Goal: Check status: Check status

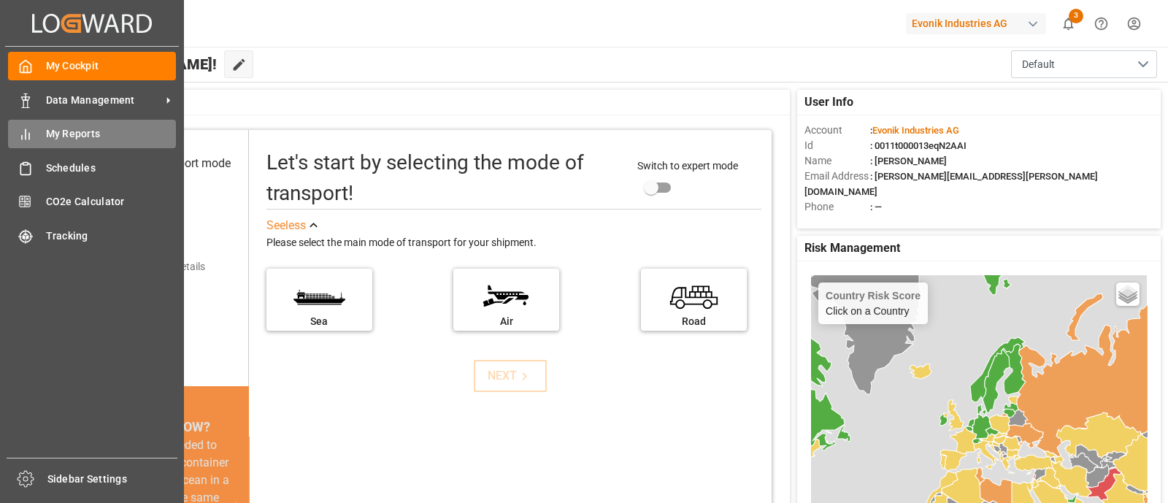
click at [61, 131] on span "My Reports" at bounding box center [111, 133] width 131 height 15
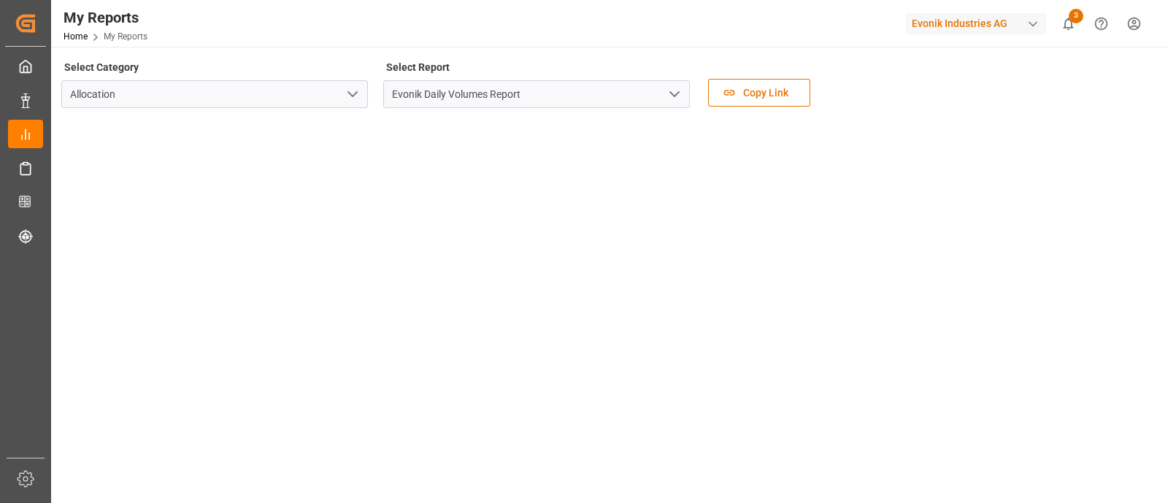
click at [675, 90] on icon "open menu" at bounding box center [675, 94] width 18 height 18
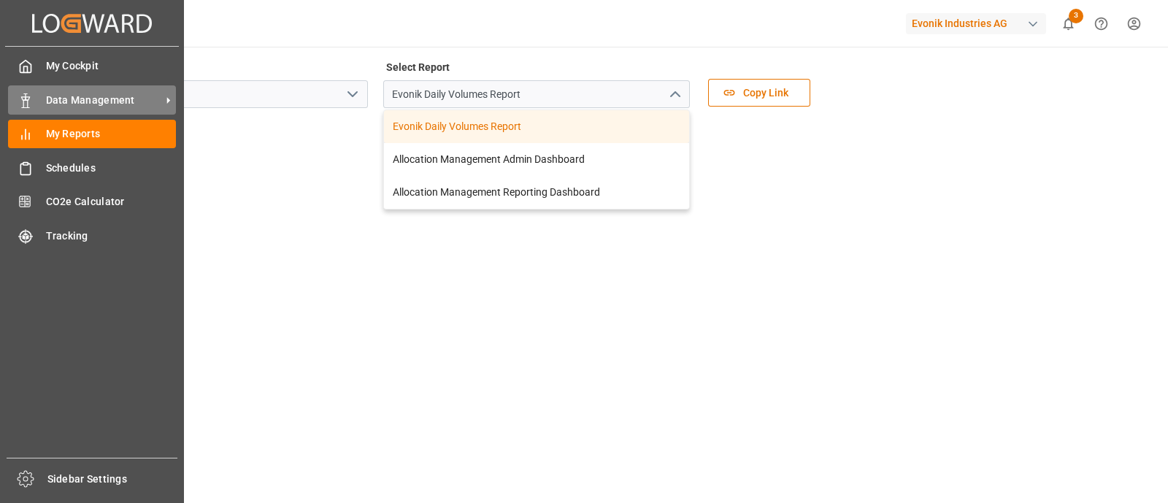
click at [69, 99] on span "Data Management" at bounding box center [103, 100] width 115 height 15
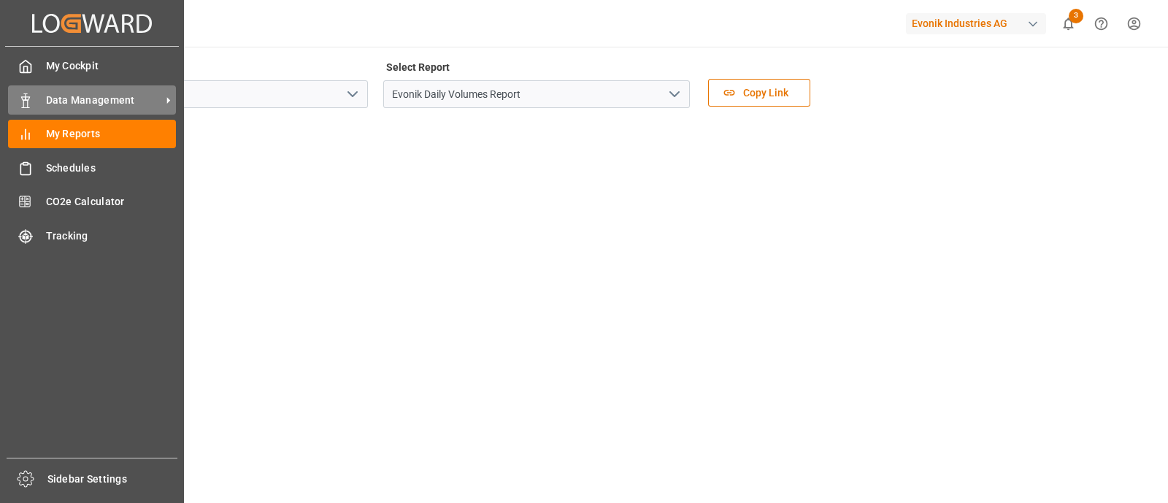
click at [81, 99] on span "Data Management" at bounding box center [103, 100] width 115 height 15
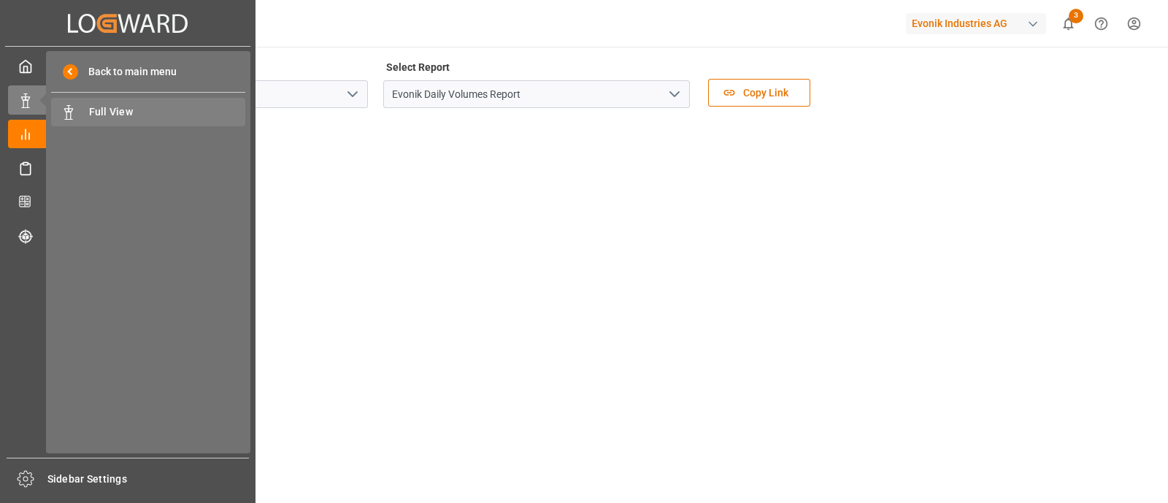
click at [108, 106] on span "Full View" at bounding box center [167, 111] width 157 height 15
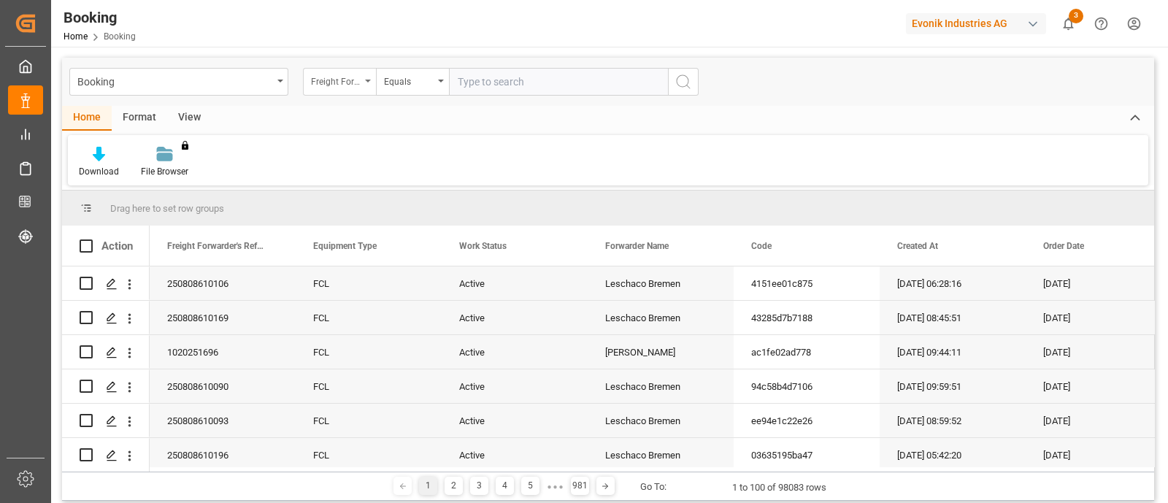
click at [372, 83] on div "Freight Forwarder's Reference No." at bounding box center [339, 82] width 73 height 28
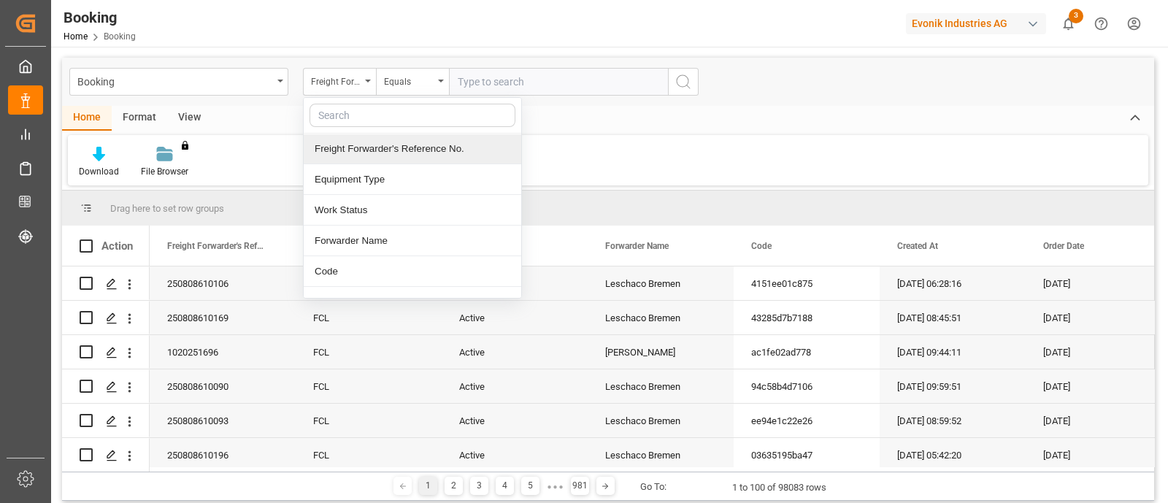
click at [398, 149] on div "Freight Forwarder's Reference No." at bounding box center [412, 149] width 217 height 31
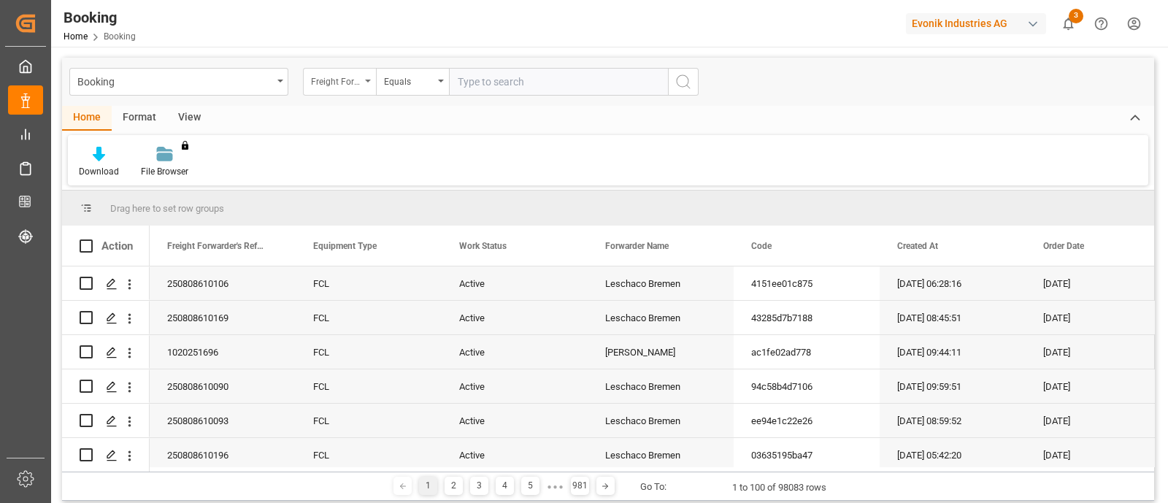
click at [369, 80] on icon "open menu" at bounding box center [368, 81] width 6 height 3
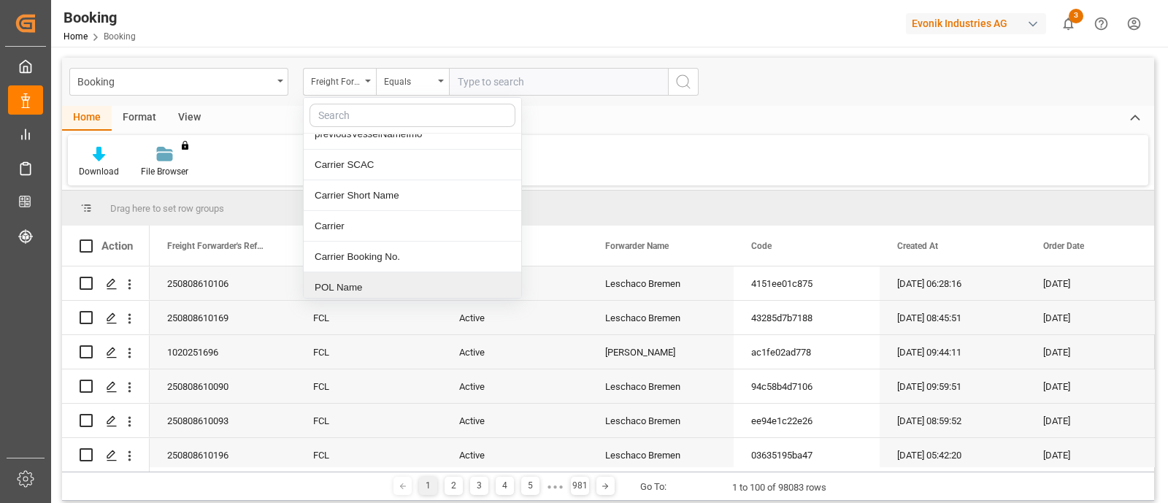
scroll to position [1210, 0]
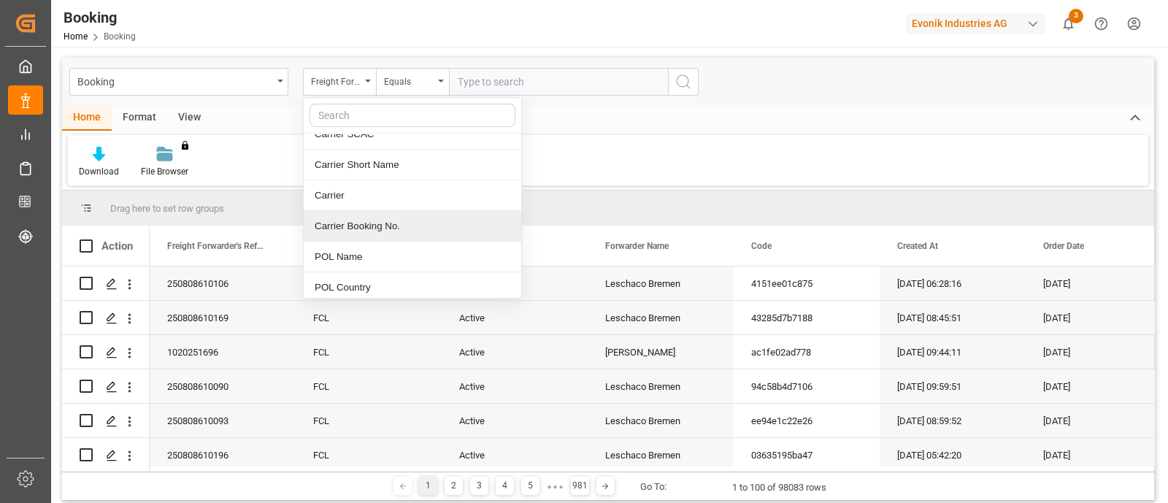
click at [366, 215] on div "Carrier Booking No." at bounding box center [412, 226] width 217 height 31
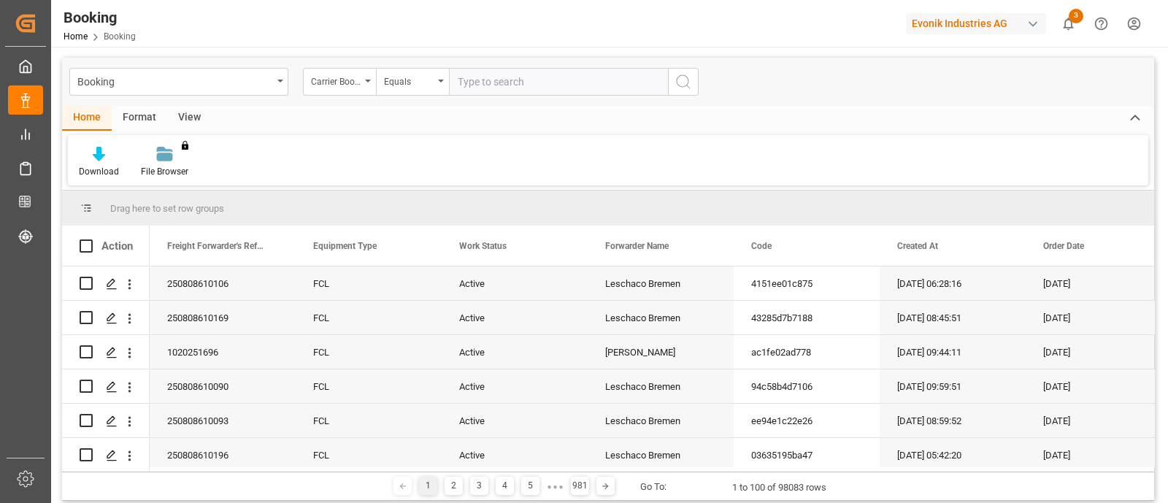
click at [487, 71] on input "text" at bounding box center [558, 82] width 219 height 28
paste input "459IHA1377214"
type input "459IHA1377214"
click at [684, 82] on icon "search button" at bounding box center [683, 82] width 18 height 18
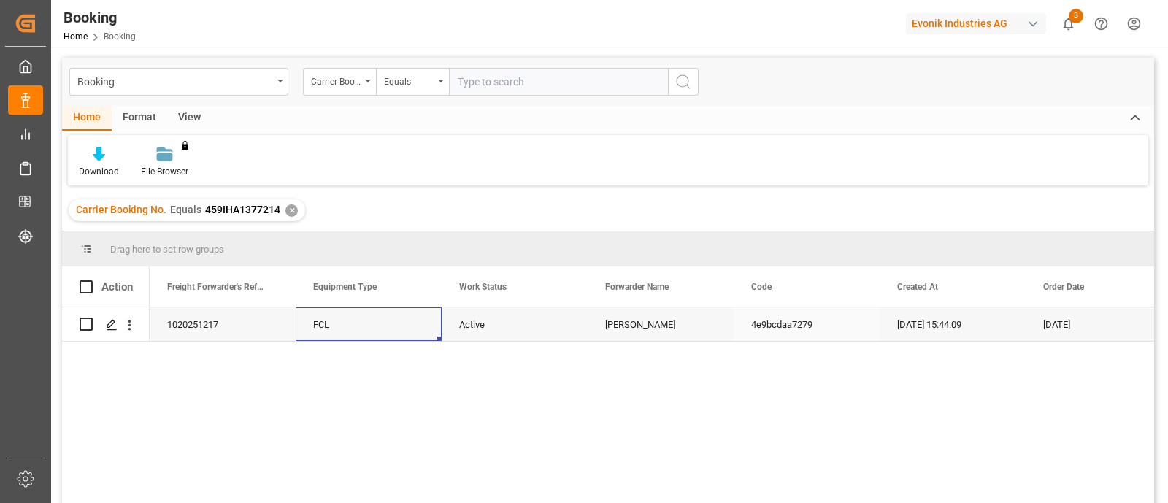
click at [359, 332] on div "FCL" at bounding box center [369, 324] width 146 height 34
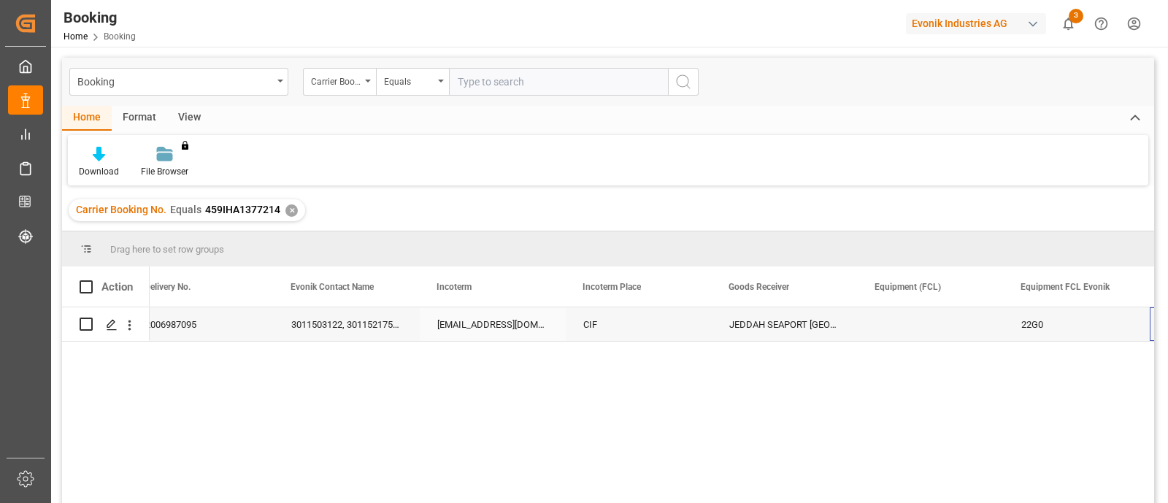
scroll to position [0, 1773]
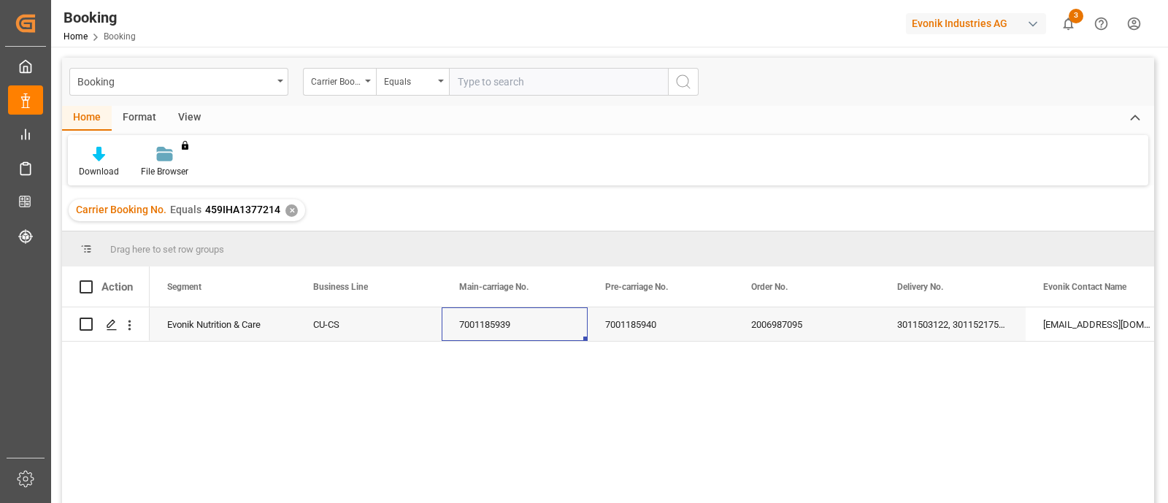
click at [285, 208] on div "✕" at bounding box center [291, 210] width 12 height 12
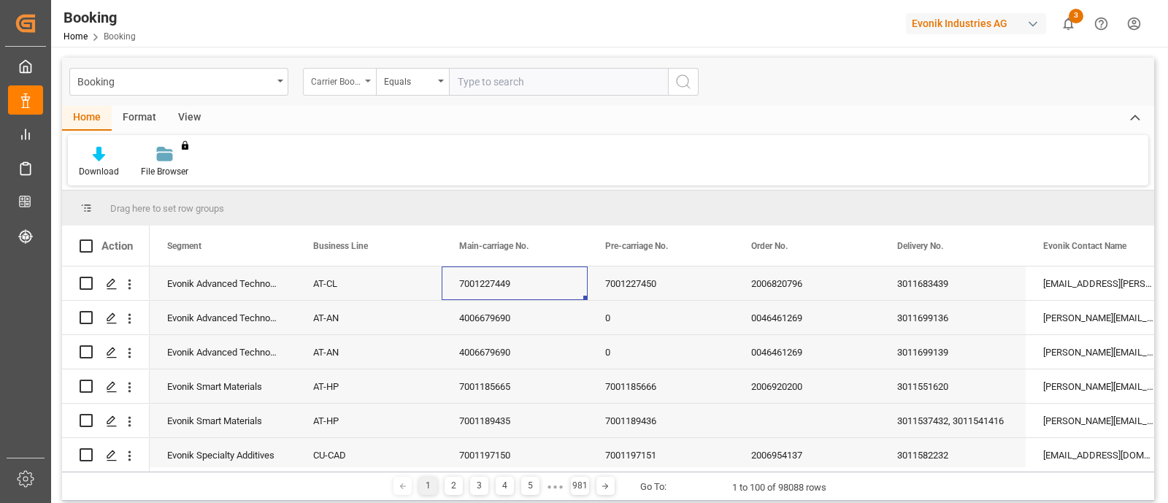
click at [368, 82] on icon "open menu" at bounding box center [368, 81] width 6 height 3
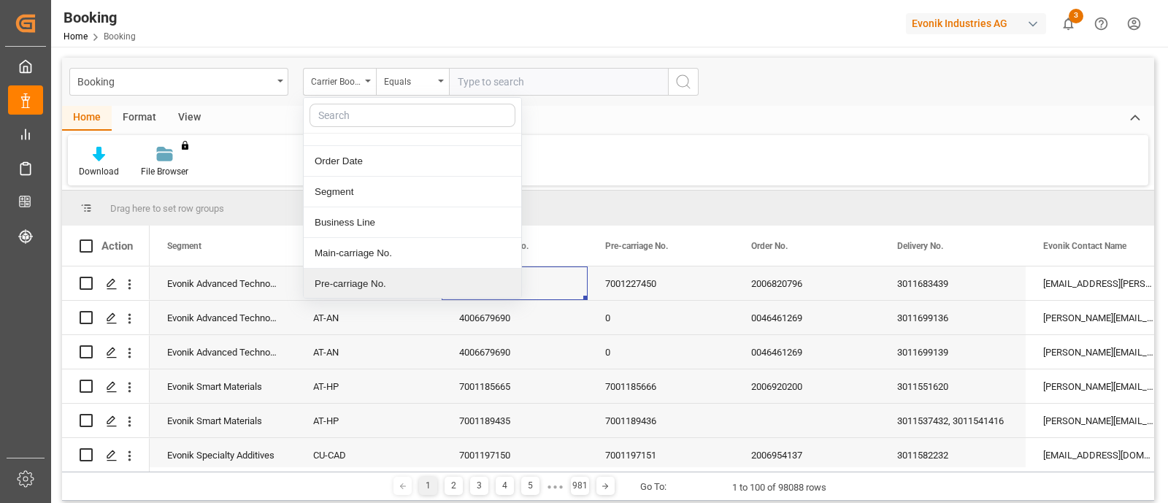
scroll to position [203, 0]
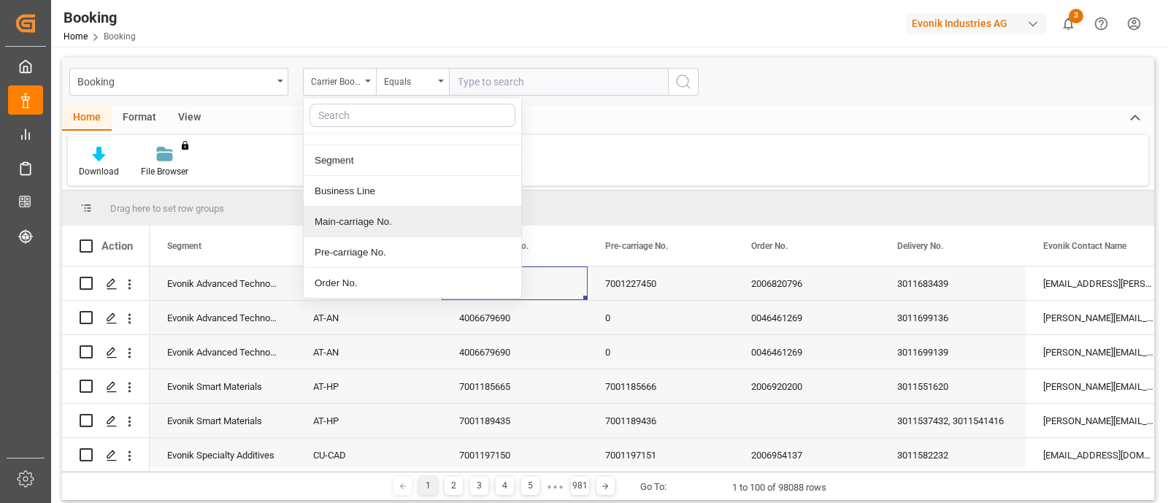
click at [358, 217] on div "Main-carriage No." at bounding box center [412, 222] width 217 height 31
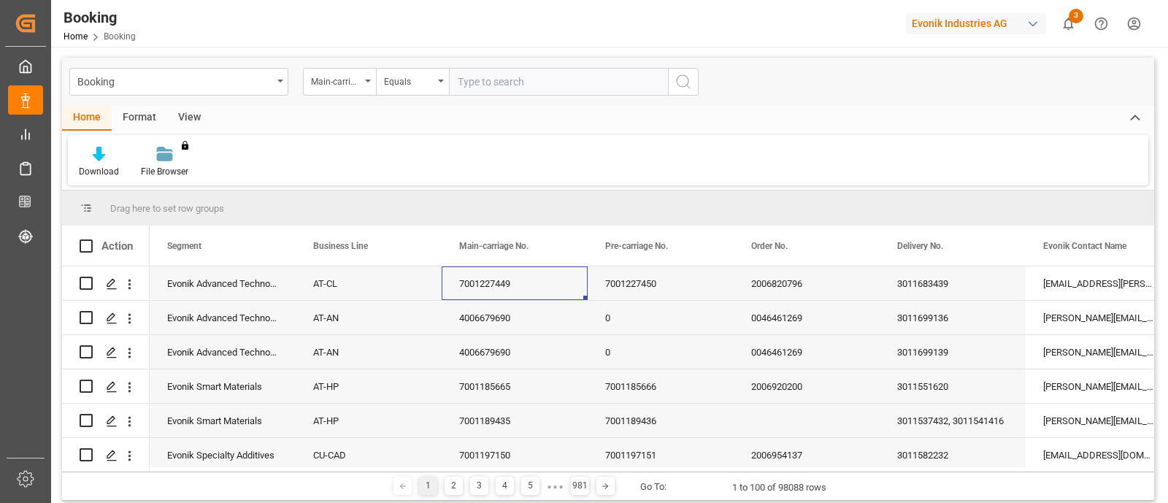
click at [505, 79] on input "text" at bounding box center [558, 82] width 219 height 28
paste input "7001240646"
type input "7001240646"
click at [684, 77] on icon "search button" at bounding box center [683, 82] width 18 height 18
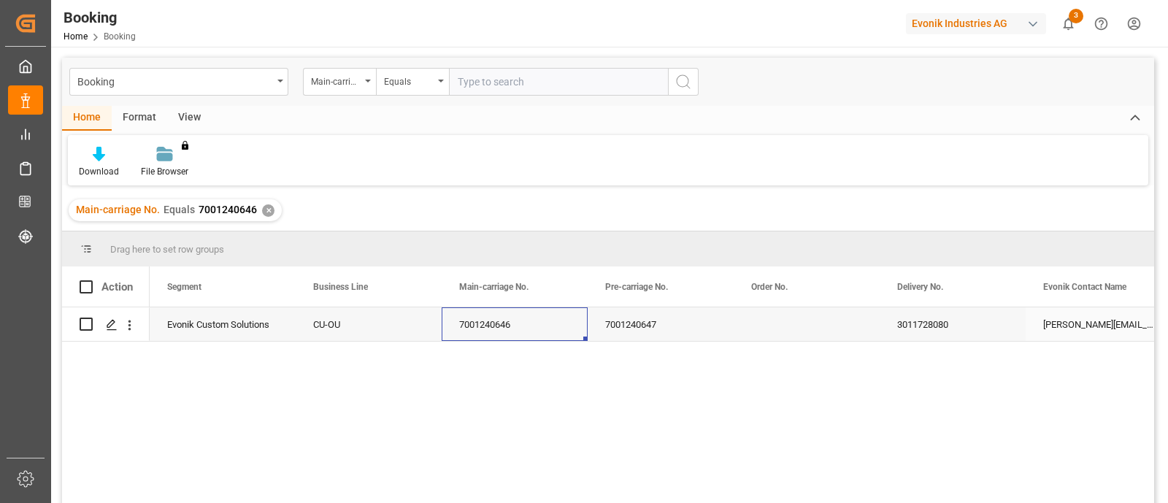
click at [350, 323] on div "CU-OU" at bounding box center [369, 324] width 146 height 34
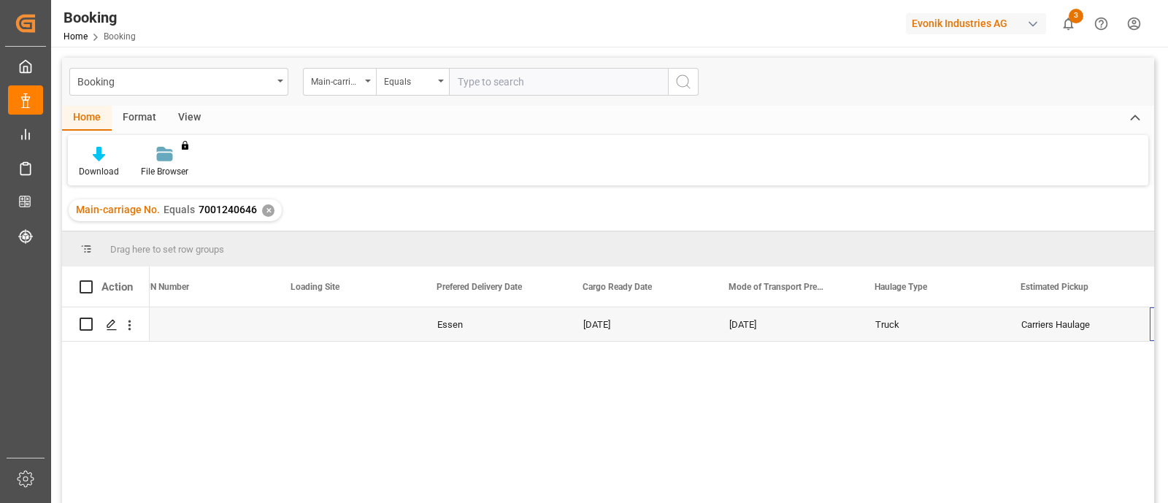
scroll to position [0, 3087]
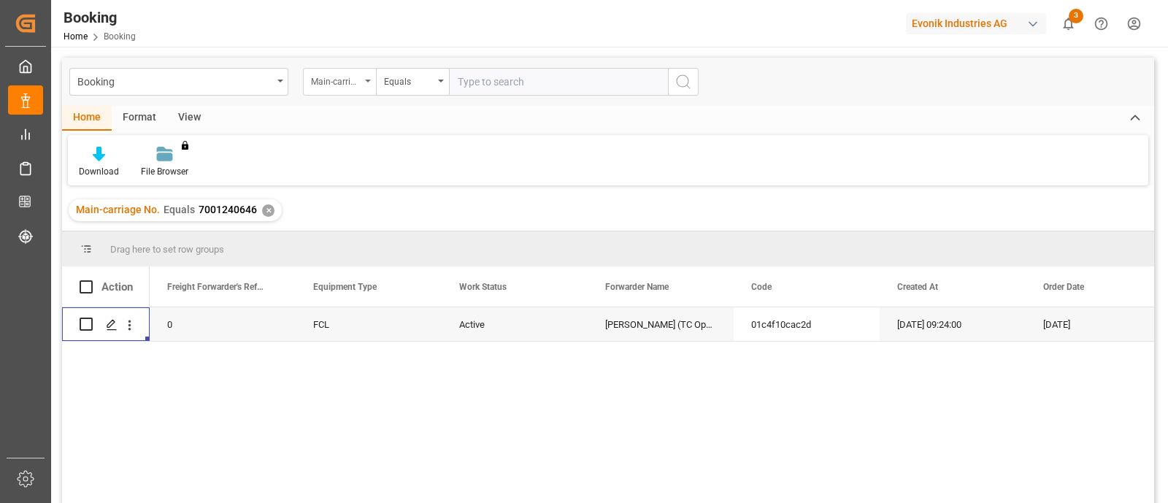
click at [373, 81] on div "Main-carriage No." at bounding box center [339, 82] width 73 height 28
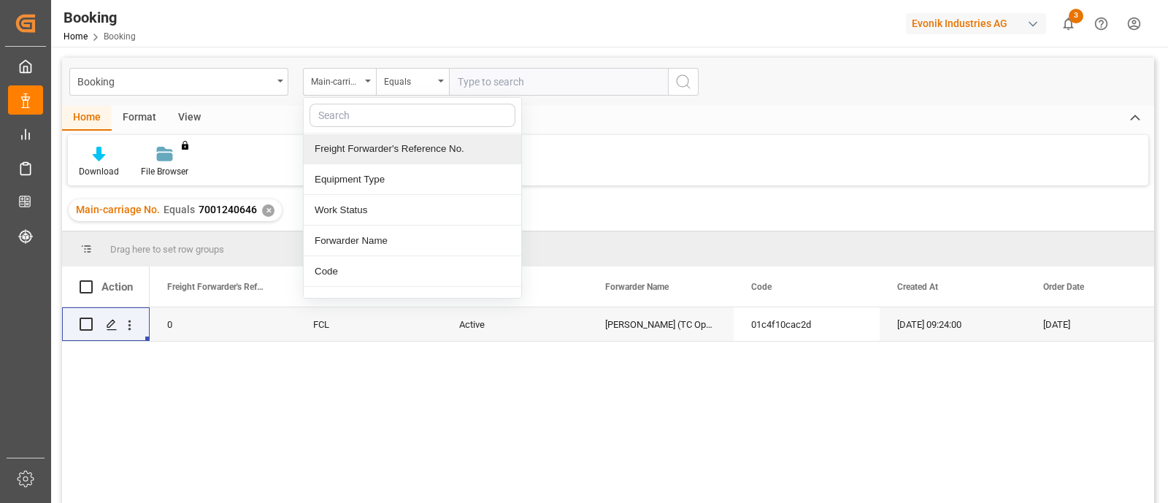
drag, startPoint x: 385, startPoint y: 149, endPoint x: 463, endPoint y: 116, distance: 84.7
click at [386, 149] on div "Freight Forwarder's Reference No." at bounding box center [412, 149] width 217 height 31
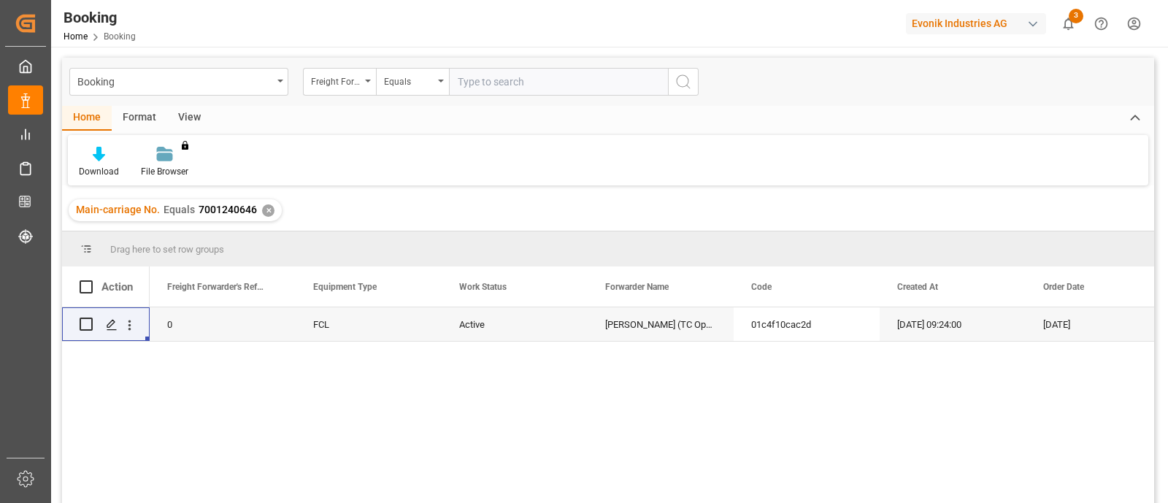
click at [534, 74] on input "text" at bounding box center [558, 82] width 219 height 28
paste input "250308610587"
type input "250308610587"
click at [267, 209] on div "✕" at bounding box center [268, 210] width 12 height 12
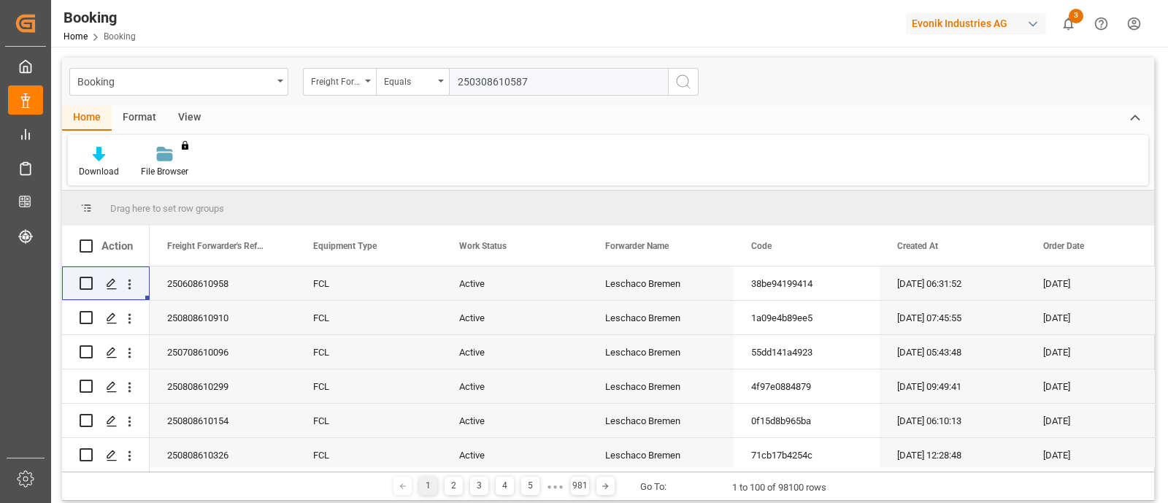
click at [686, 82] on icon "search button" at bounding box center [683, 82] width 18 height 18
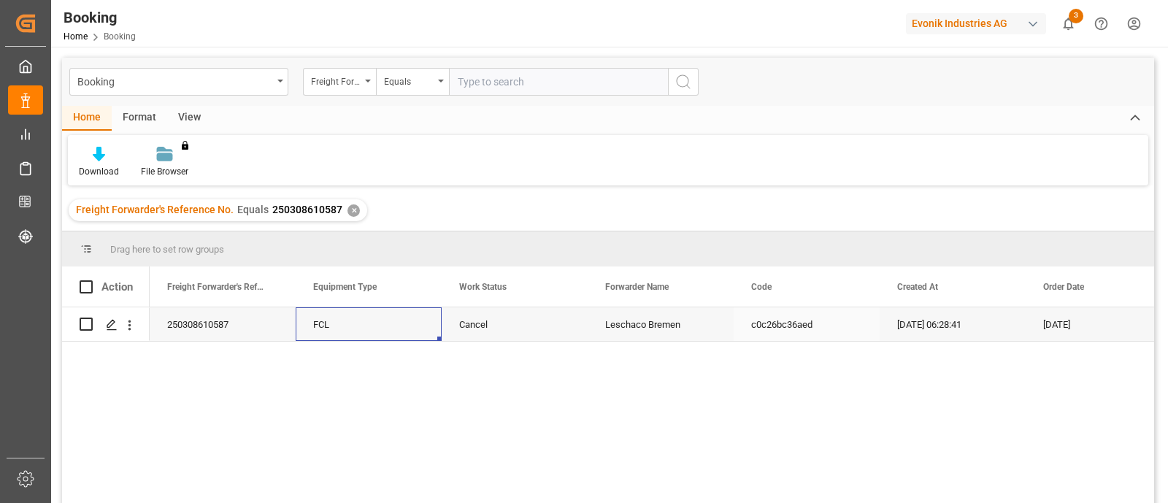
drag, startPoint x: 314, startPoint y: 321, endPoint x: 410, endPoint y: 316, distance: 96.5
click at [315, 320] on div "FCL" at bounding box center [369, 324] width 146 height 34
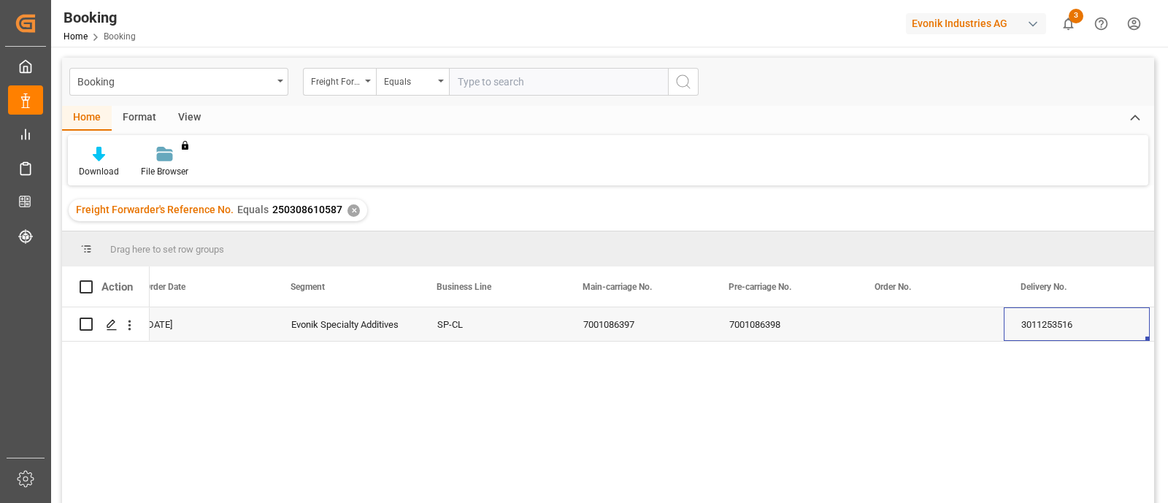
scroll to position [0, 1044]
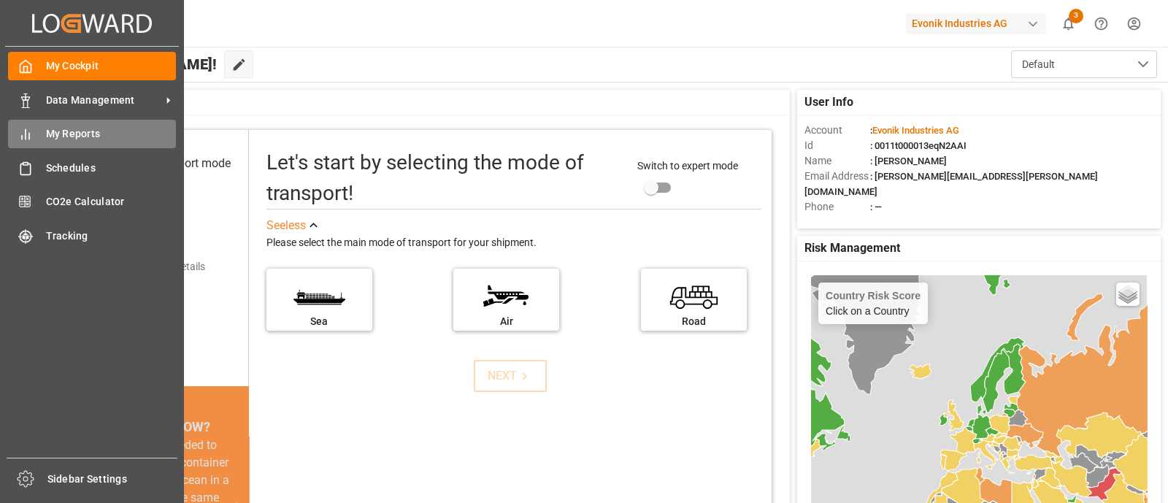
click at [58, 133] on span "My Reports" at bounding box center [111, 133] width 131 height 15
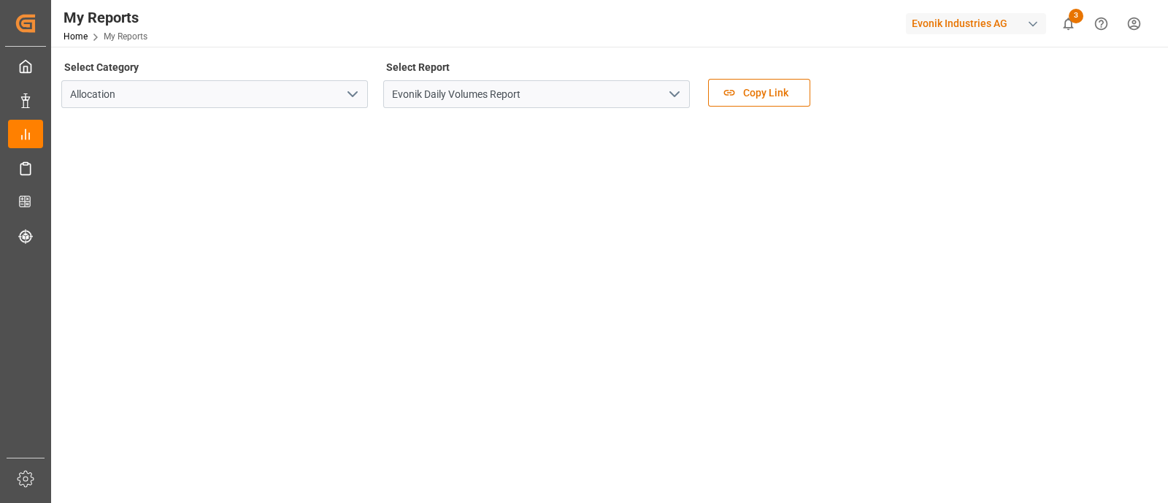
click at [679, 93] on icon "open menu" at bounding box center [675, 94] width 18 height 18
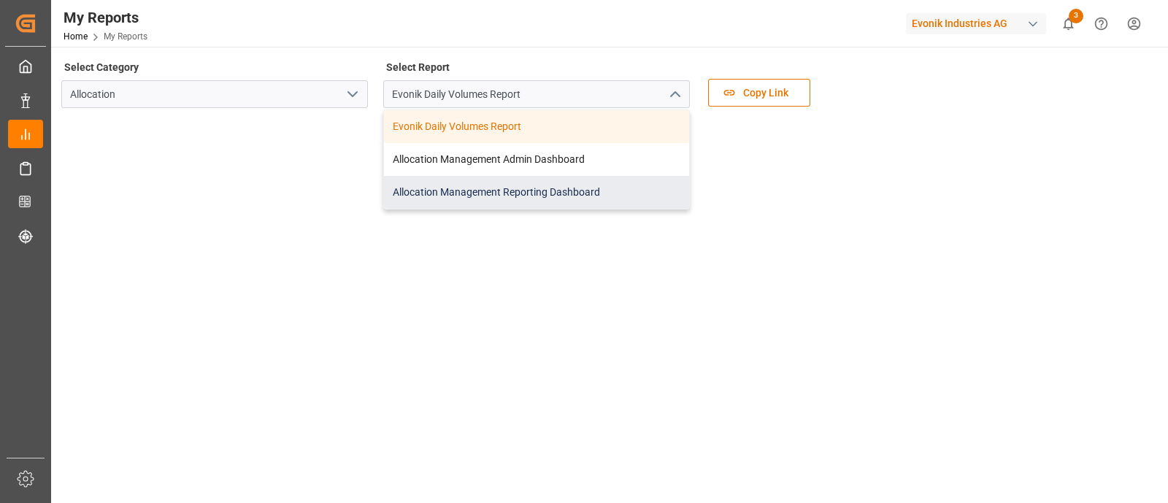
click at [495, 187] on div "Allocation Management Reporting Dashboard" at bounding box center [536, 192] width 305 height 33
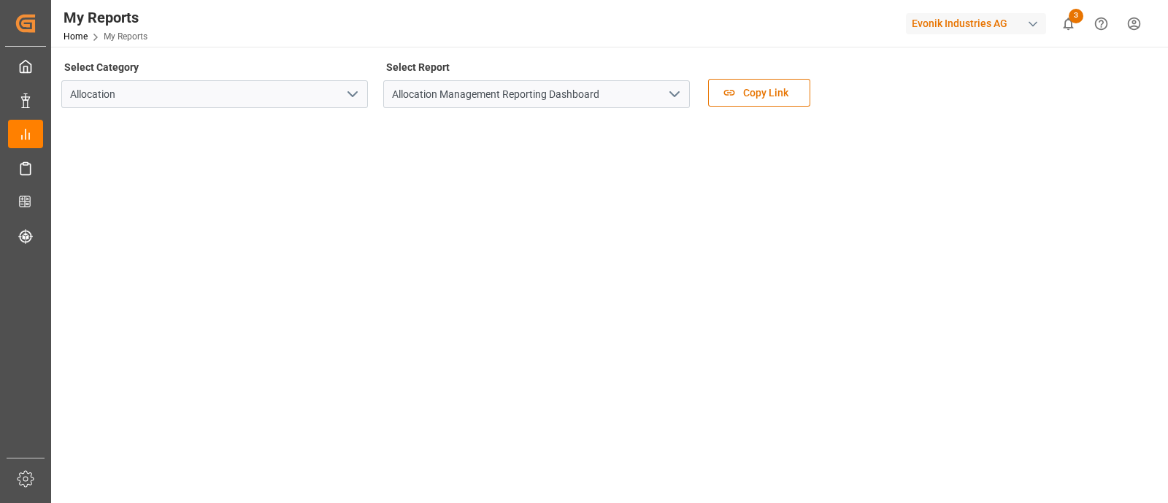
scroll to position [378, 0]
